Goal: Browse casually

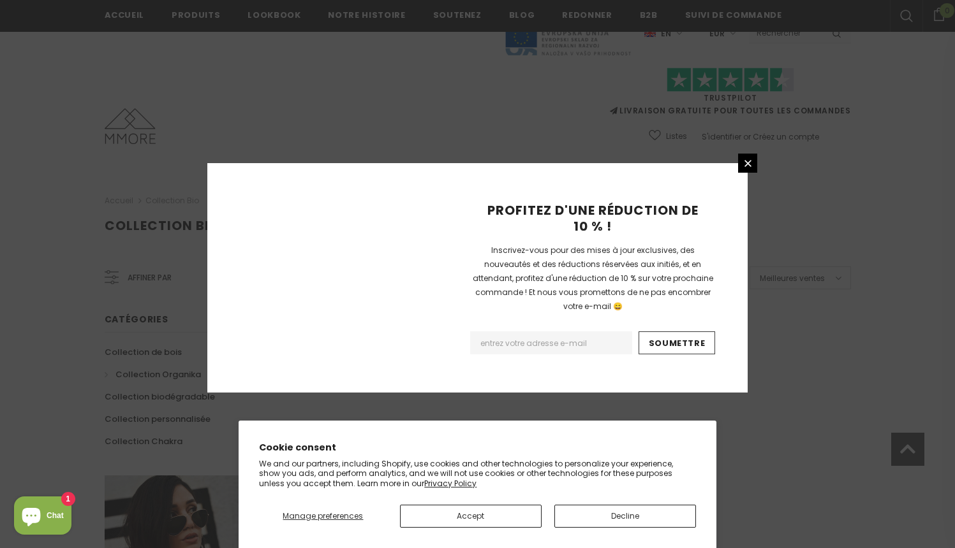
scroll to position [790, 0]
